Goal: Transaction & Acquisition: Purchase product/service

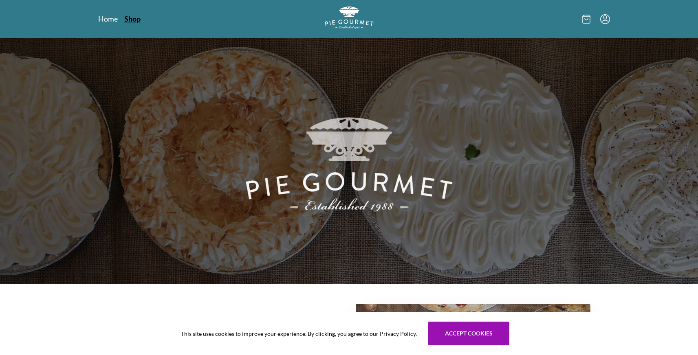
click at [134, 18] on link "Shop" at bounding box center [132, 19] width 16 height 10
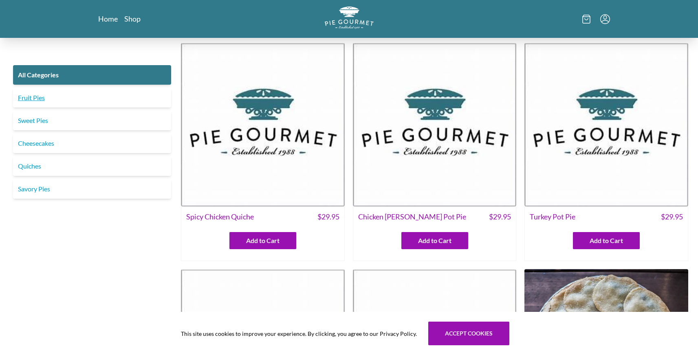
click at [41, 98] on link "Fruit Pies" at bounding box center [92, 98] width 158 height 20
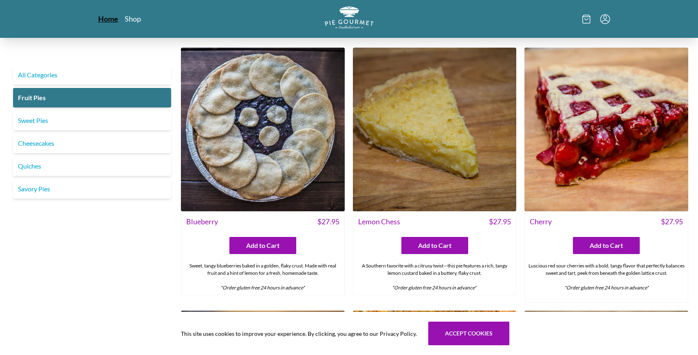
click at [110, 20] on link "Home" at bounding box center [108, 19] width 20 height 10
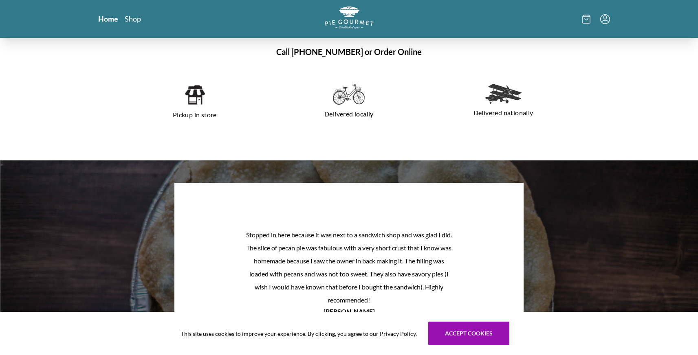
scroll to position [614, 0]
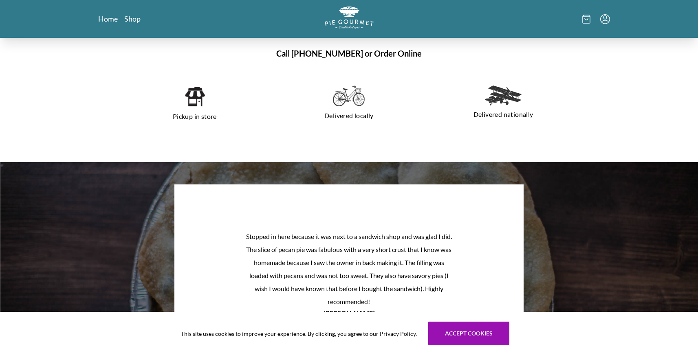
click at [192, 99] on img at bounding box center [194, 97] width 21 height 22
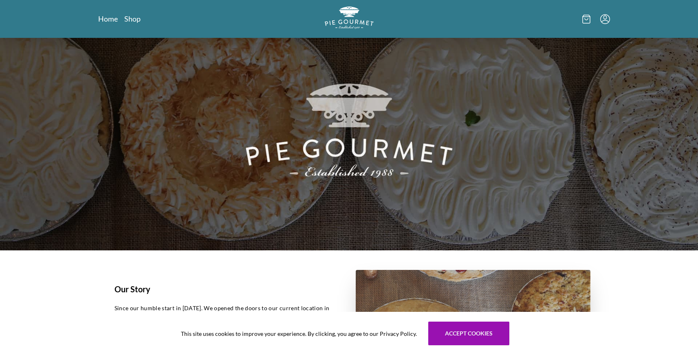
scroll to position [0, 0]
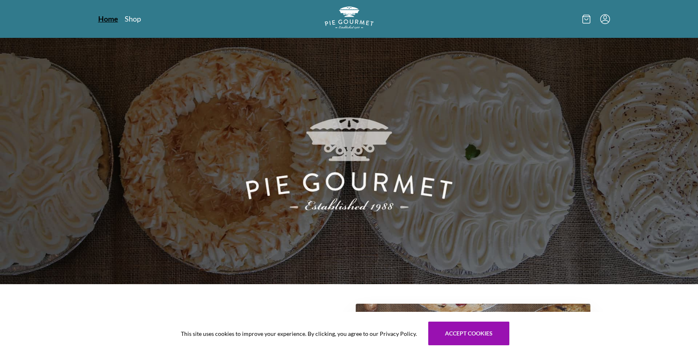
click at [104, 19] on link "Home" at bounding box center [108, 19] width 20 height 10
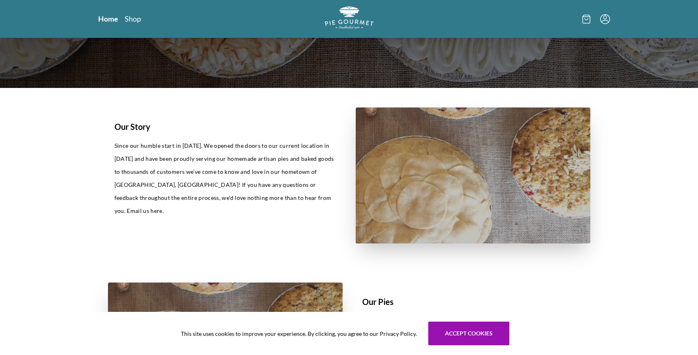
scroll to position [244, 0]
